Goal: Complete application form

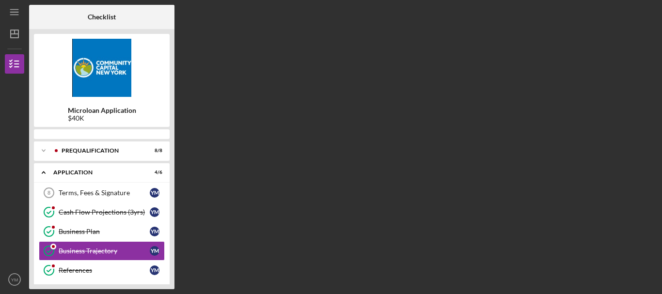
scroll to position [38, 0]
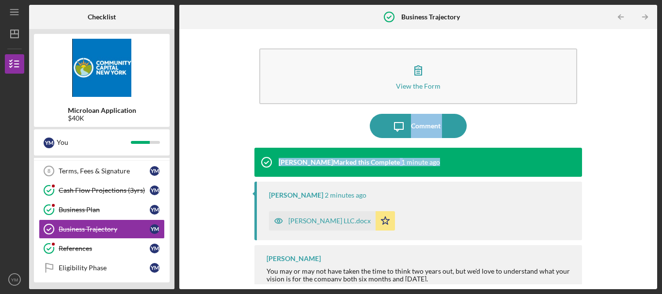
drag, startPoint x: 652, startPoint y: 87, endPoint x: 653, endPoint y: 147, distance: 59.6
click at [653, 147] on div "View the Form Form Icon/Message Comment [PERSON_NAME] Marked this Complete 1 mi…" at bounding box center [417, 159] width 477 height 260
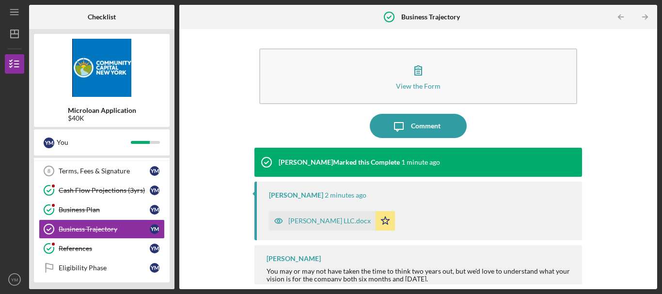
drag, startPoint x: 174, startPoint y: 139, endPoint x: 176, endPoint y: 178, distance: 38.3
click at [176, 178] on div "Checklist Microloan Application $40K Y M You Icon/Expander Prequalification 8 /…" at bounding box center [343, 147] width 628 height 284
click at [175, 179] on div "Checklist Microloan Application $40K Y M You Icon/Expander Prequalification 8 /…" at bounding box center [343, 147] width 628 height 284
drag, startPoint x: 172, startPoint y: 178, endPoint x: 172, endPoint y: 198, distance: 19.4
click at [172, 198] on div "Microloan Application $40K Y M You Icon/Expander Prequalification 8 / 8 Icon/Ex…" at bounding box center [101, 159] width 145 height 260
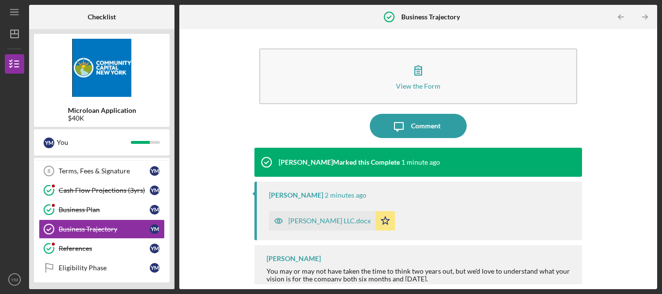
drag, startPoint x: 172, startPoint y: 198, endPoint x: 172, endPoint y: 214, distance: 16.5
click at [172, 214] on div "Microloan Application $40K Y M You Icon/Expander Prequalification 8 / 8 Icon/Ex…" at bounding box center [101, 159] width 145 height 260
drag, startPoint x: 653, startPoint y: 161, endPoint x: 652, endPoint y: 195, distance: 33.9
click at [652, 195] on div "View the Form Form Icon/Message Comment [PERSON_NAME] Marked this Complete 1 mi…" at bounding box center [417, 159] width 477 height 260
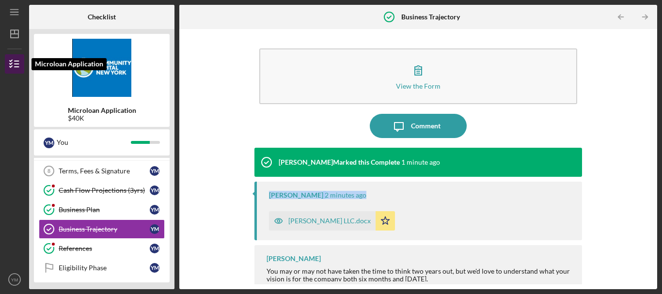
click at [18, 58] on icon "button" at bounding box center [14, 64] width 24 height 24
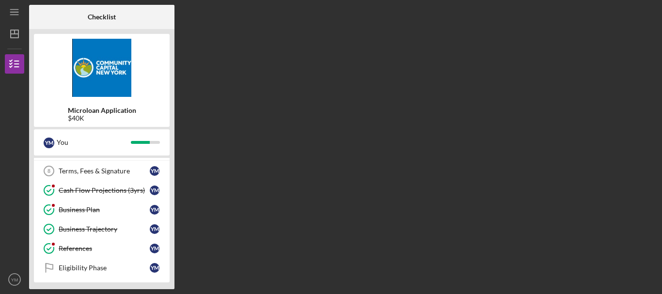
drag, startPoint x: 174, startPoint y: 159, endPoint x: 172, endPoint y: 178, distance: 19.0
click at [172, 178] on div "Microloan Application $40K Y M You Icon/Expander Prequalification 8 / 8 Icon/Ex…" at bounding box center [101, 159] width 145 height 260
click at [631, 142] on div "Checklist Microloan Application $40K Y M You Icon/Expander Prequalification 8 /…" at bounding box center [343, 147] width 628 height 284
click at [15, 58] on icon "button" at bounding box center [14, 64] width 24 height 24
drag, startPoint x: 174, startPoint y: 250, endPoint x: 167, endPoint y: 268, distance: 19.3
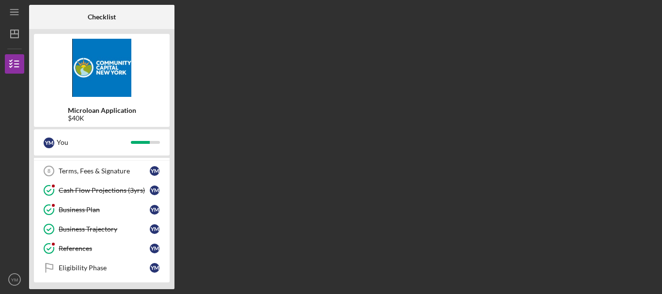
click at [167, 268] on div "Checklist Microloan Application $40K Y M You Icon/Expander Prequalification 8 /…" at bounding box center [343, 147] width 628 height 284
click at [84, 112] on b "Microloan Application" at bounding box center [102, 111] width 68 height 8
drag, startPoint x: 84, startPoint y: 112, endPoint x: 118, endPoint y: 115, distance: 34.1
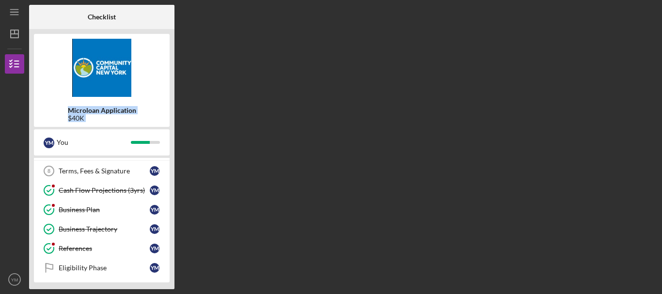
click at [118, 115] on div "Microloan Application $40K" at bounding box center [102, 114] width 68 height 15
click at [118, 115] on div "$40K" at bounding box center [102, 118] width 68 height 8
drag, startPoint x: 172, startPoint y: 153, endPoint x: 174, endPoint y: 202, distance: 49.5
click at [174, 202] on div "Checklist Microloan Application $40K Y M You Icon/Expander Prequalification 8 /…" at bounding box center [343, 147] width 628 height 284
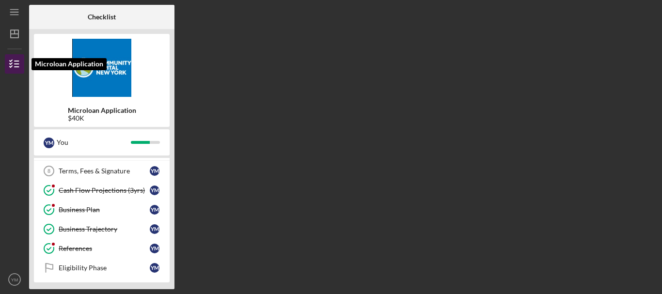
click at [10, 62] on icon "button" at bounding box center [14, 64] width 24 height 24
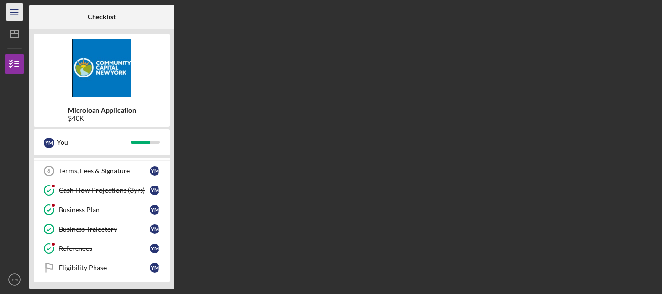
click at [20, 14] on icon "Icon/Menu" at bounding box center [15, 12] width 22 height 22
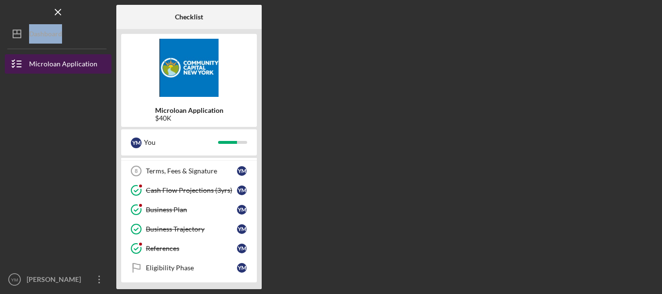
click at [35, 59] on div "Microloan Application" at bounding box center [63, 65] width 68 height 22
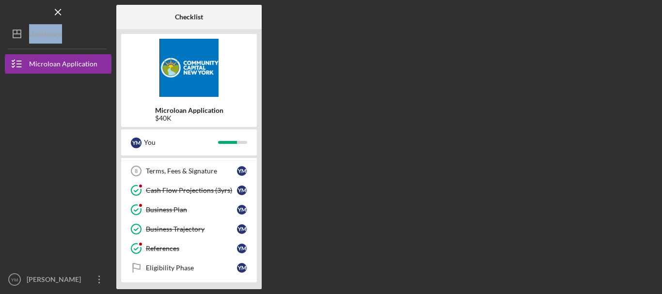
click at [656, 166] on div "Checklist Microloan Application $40K Y M You Icon/Expander Prequalification 8 /…" at bounding box center [386, 147] width 540 height 284
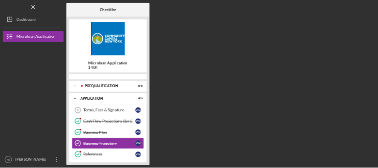
scroll to position [38, 0]
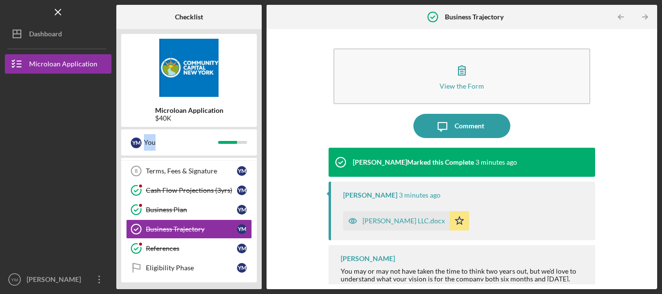
drag, startPoint x: 258, startPoint y: 121, endPoint x: 262, endPoint y: 156, distance: 35.1
click at [262, 156] on div "Checklist Microloan Application $40K Y M You Icon/Expander Prequalification 8 /…" at bounding box center [386, 147] width 540 height 284
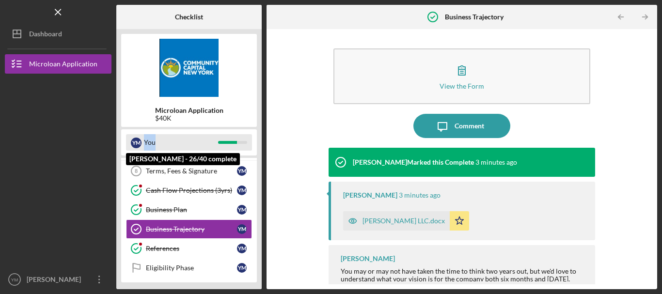
click at [197, 148] on div "You" at bounding box center [181, 142] width 74 height 16
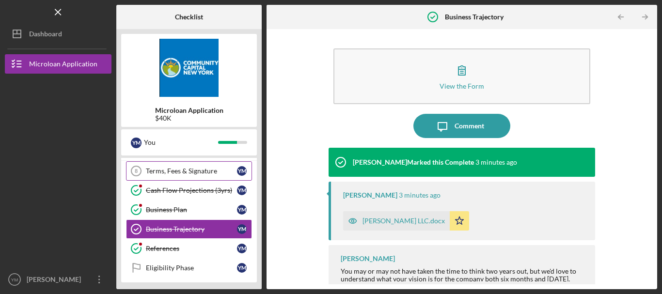
click at [216, 169] on div "Terms, Fees & Signature" at bounding box center [191, 171] width 91 height 8
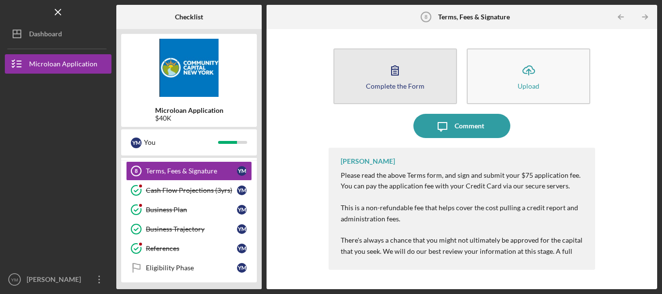
click at [434, 76] on button "Complete the Form Form" at bounding box center [394, 76] width 123 height 56
click at [395, 77] on icon "button" at bounding box center [395, 70] width 24 height 24
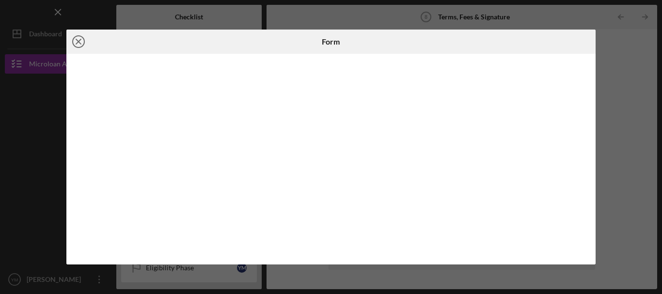
click at [82, 46] on circle at bounding box center [79, 42] width 12 height 12
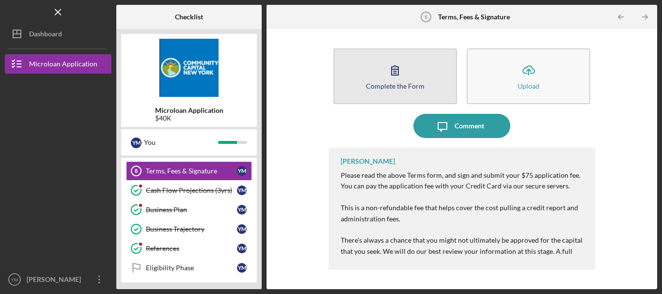
click at [417, 89] on div "Complete the Form" at bounding box center [395, 85] width 59 height 7
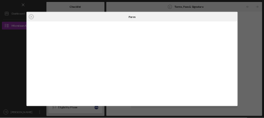
scroll to position [38, 0]
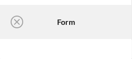
drag, startPoint x: 573, startPoint y: 227, endPoint x: 41, endPoint y: 39, distance: 564.4
click at [41, 39] on div at bounding box center [66, 49] width 132 height 20
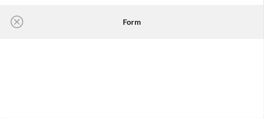
scroll to position [0, 0]
click at [18, 20] on line at bounding box center [17, 21] width 5 height 5
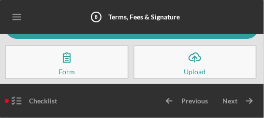
click at [55, 61] on icon "button" at bounding box center [67, 57] width 24 height 24
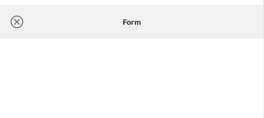
click at [20, 22] on icon "Icon/Close" at bounding box center [17, 22] width 24 height 24
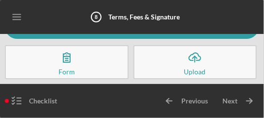
click at [123, 96] on div at bounding box center [109, 101] width 95 height 24
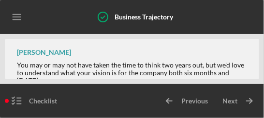
click at [200, 52] on div "[PERSON_NAME] You may or may not have taken the time to think two years out, bu…" at bounding box center [132, 79] width 255 height 81
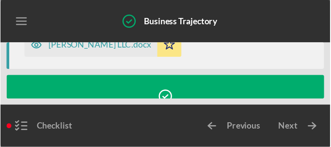
scroll to position [156, 0]
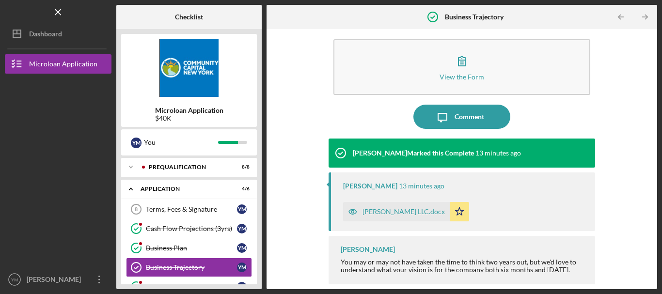
scroll to position [9, 0]
drag, startPoint x: 126, startPoint y: 0, endPoint x: 32, endPoint y: 234, distance: 251.9
click at [32, 117] on div at bounding box center [58, 221] width 107 height 98
click at [182, 117] on div "Icon/Expander Prequalification 8 / 8" at bounding box center [189, 166] width 136 height 19
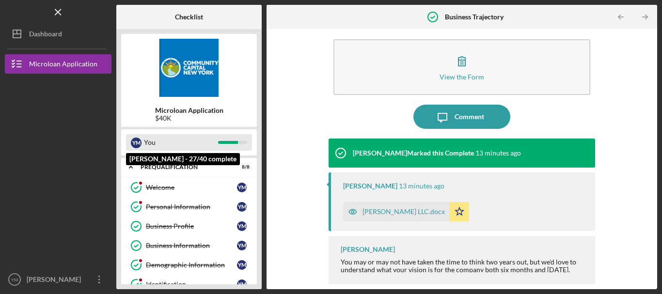
click at [168, 117] on div "You" at bounding box center [181, 142] width 74 height 16
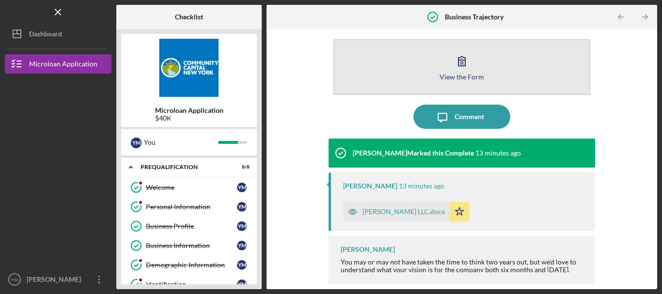
click at [264, 70] on button "View the Form Form" at bounding box center [461, 67] width 257 height 56
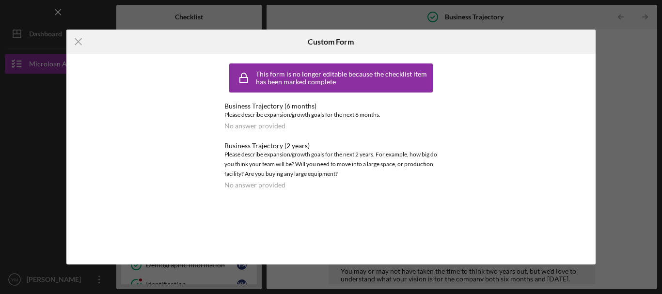
click at [264, 90] on div "Icon/Menu Close Custom Form This form is no longer editable because the checkli…" at bounding box center [331, 147] width 662 height 294
click at [264, 56] on div "Icon/Menu Close Custom Form This form is no longer editable because the checkli…" at bounding box center [331, 147] width 662 height 294
click at [264, 57] on div "Icon/Menu Close Custom Form This form is no longer editable because the checkli…" at bounding box center [331, 147] width 662 height 294
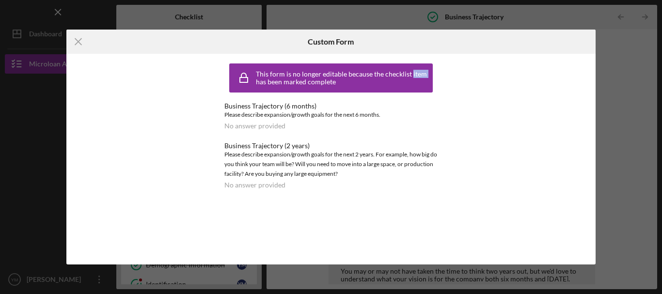
click at [264, 57] on div "Icon/Menu Close Custom Form This form is no longer editable because the checkli…" at bounding box center [331, 147] width 662 height 294
click at [75, 37] on icon "Icon/Menu Close" at bounding box center [78, 42] width 24 height 24
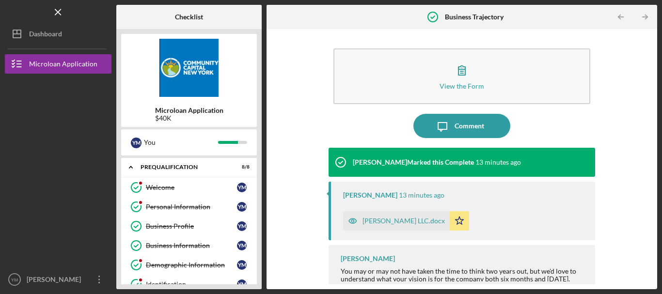
drag, startPoint x: 260, startPoint y: 148, endPoint x: 257, endPoint y: 190, distance: 41.7
click at [257, 117] on div "Microloan Application $40K Y M You Icon/Expander Prequalification 8 / 8 Welcome…" at bounding box center [188, 159] width 145 height 260
click at [176, 108] on b "Microloan Application" at bounding box center [189, 111] width 68 height 8
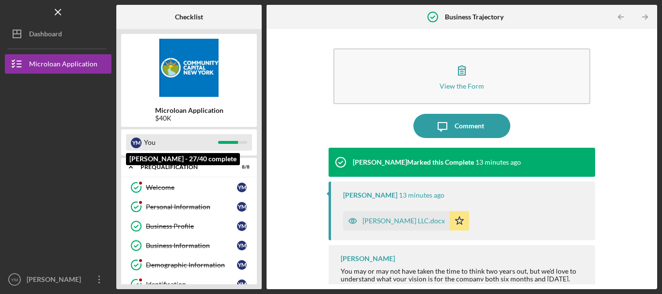
click at [139, 117] on div "Y M" at bounding box center [136, 143] width 11 height 11
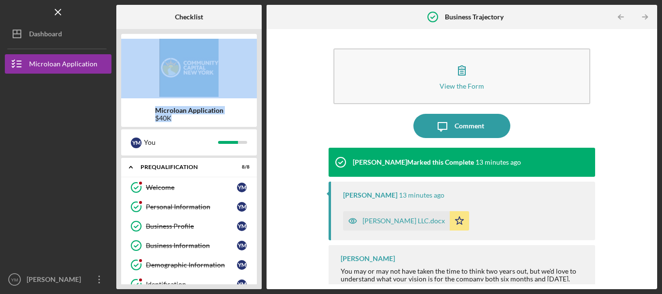
drag, startPoint x: 262, startPoint y: 96, endPoint x: 262, endPoint y: 127, distance: 30.5
click at [262, 117] on div "Checklist Microloan Application $40K Y M You Icon/Expander Prequalification 8 /…" at bounding box center [386, 147] width 540 height 284
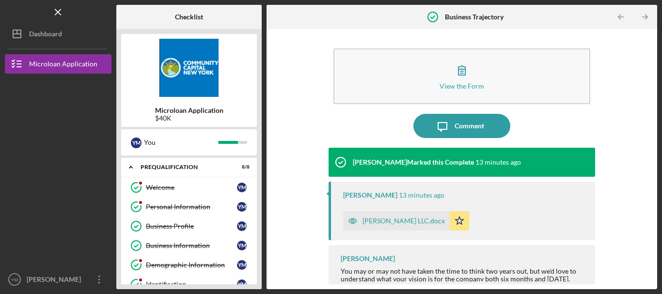
click at [264, 51] on div "View the Form Form Icon/Message Comment Yedmy Batista Marked this Complete 13 m…" at bounding box center [461, 159] width 381 height 250
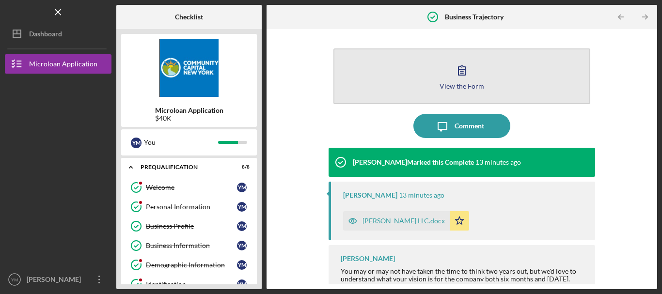
click at [264, 80] on button "View the Form Form" at bounding box center [461, 76] width 257 height 56
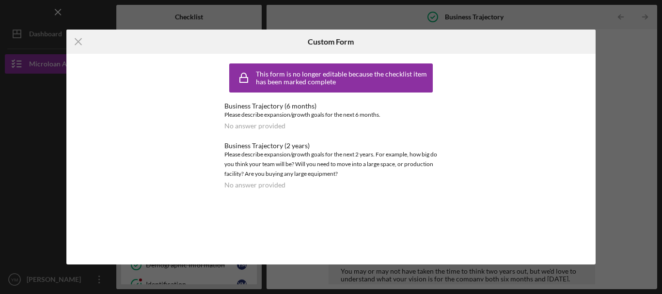
click at [264, 80] on div "This form is no longer editable because the checklist item has been marked comp…" at bounding box center [343, 77] width 174 height 15
click at [73, 44] on icon "Icon/Menu Close" at bounding box center [78, 42] width 24 height 24
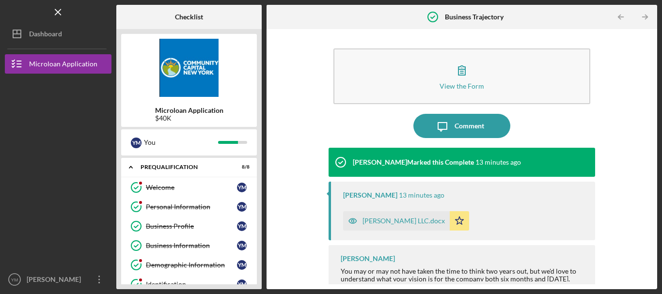
scroll to position [9, 0]
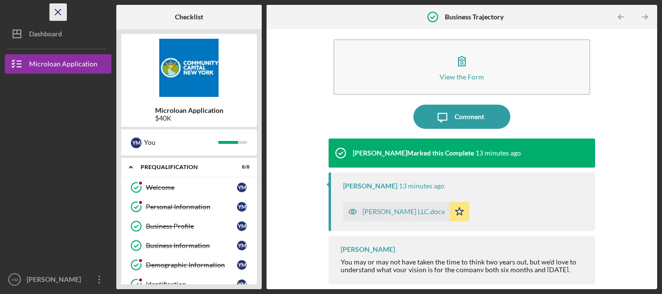
click at [62, 15] on icon "Icon/Menu Close" at bounding box center [58, 12] width 22 height 22
